Goal: Check status

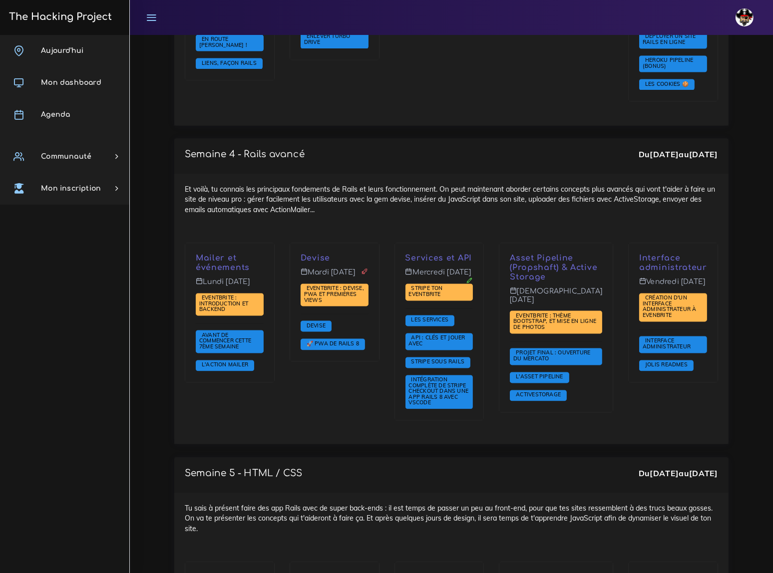
scroll to position [2225, 0]
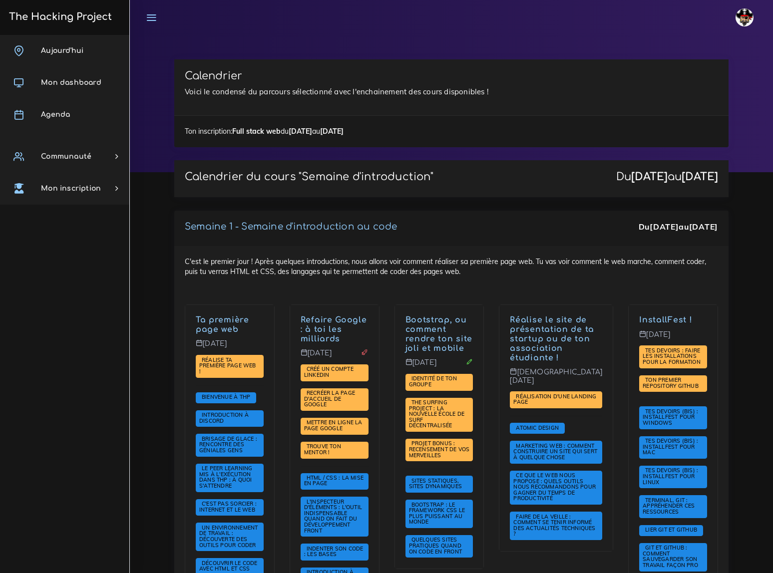
scroll to position [2225, 0]
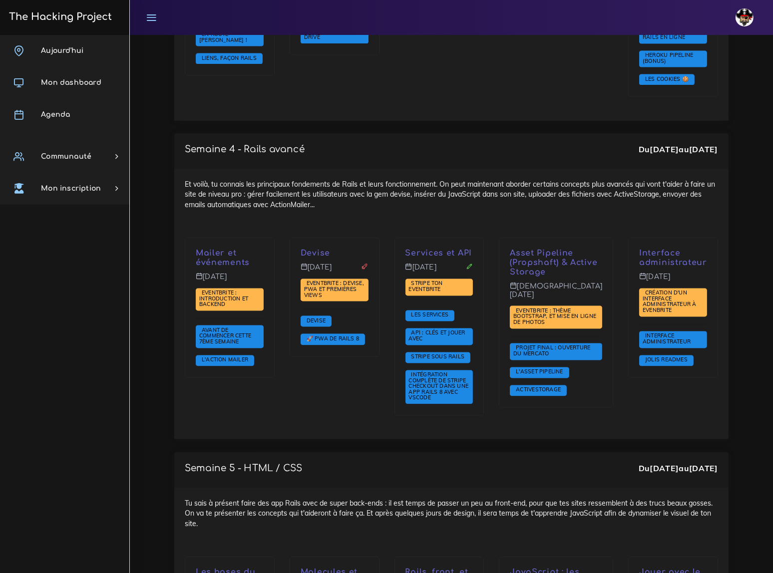
scroll to position [2270, 0]
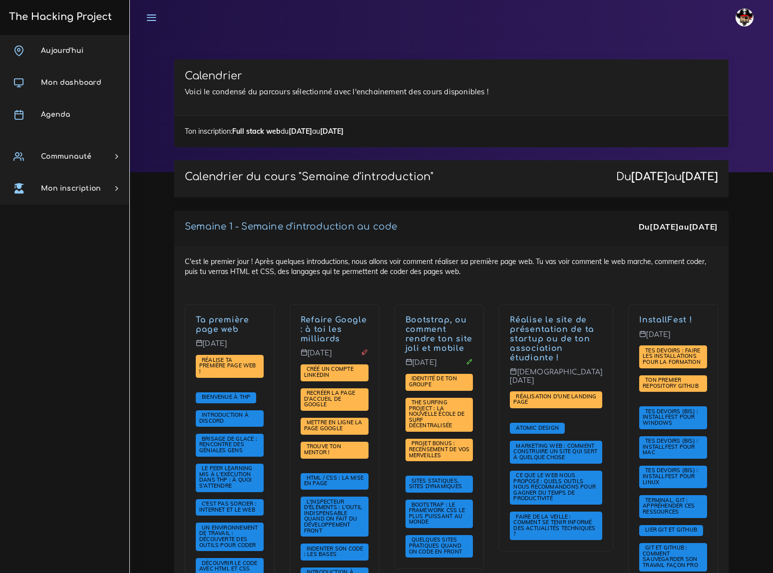
scroll to position [2270, 0]
